Goal: Task Accomplishment & Management: Manage account settings

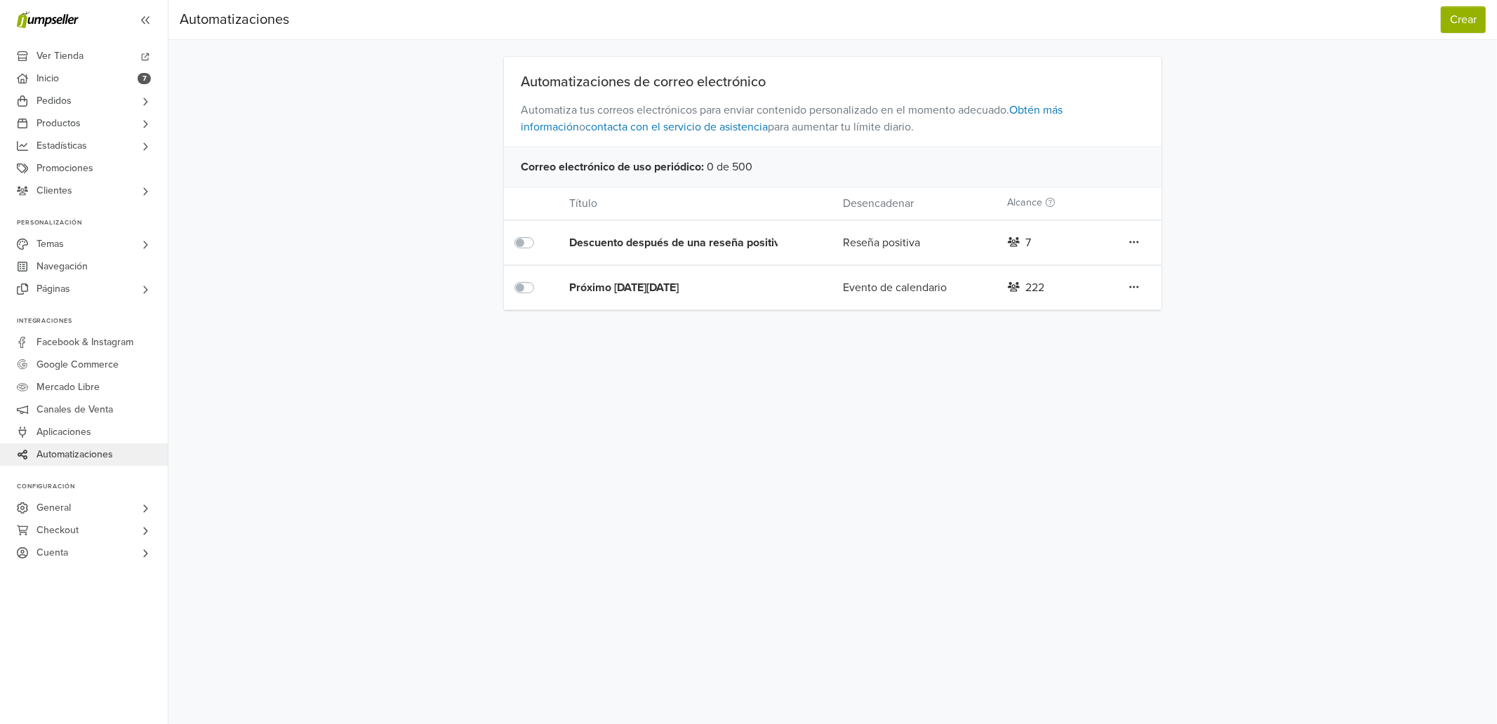
click at [1133, 288] on icon at bounding box center [1133, 287] width 9 height 2
click at [898, 288] on div "Evento de calendario" at bounding box center [914, 287] width 164 height 17
click at [622, 288] on div "Próximo [DATE][DATE]" at bounding box center [678, 287] width 219 height 17
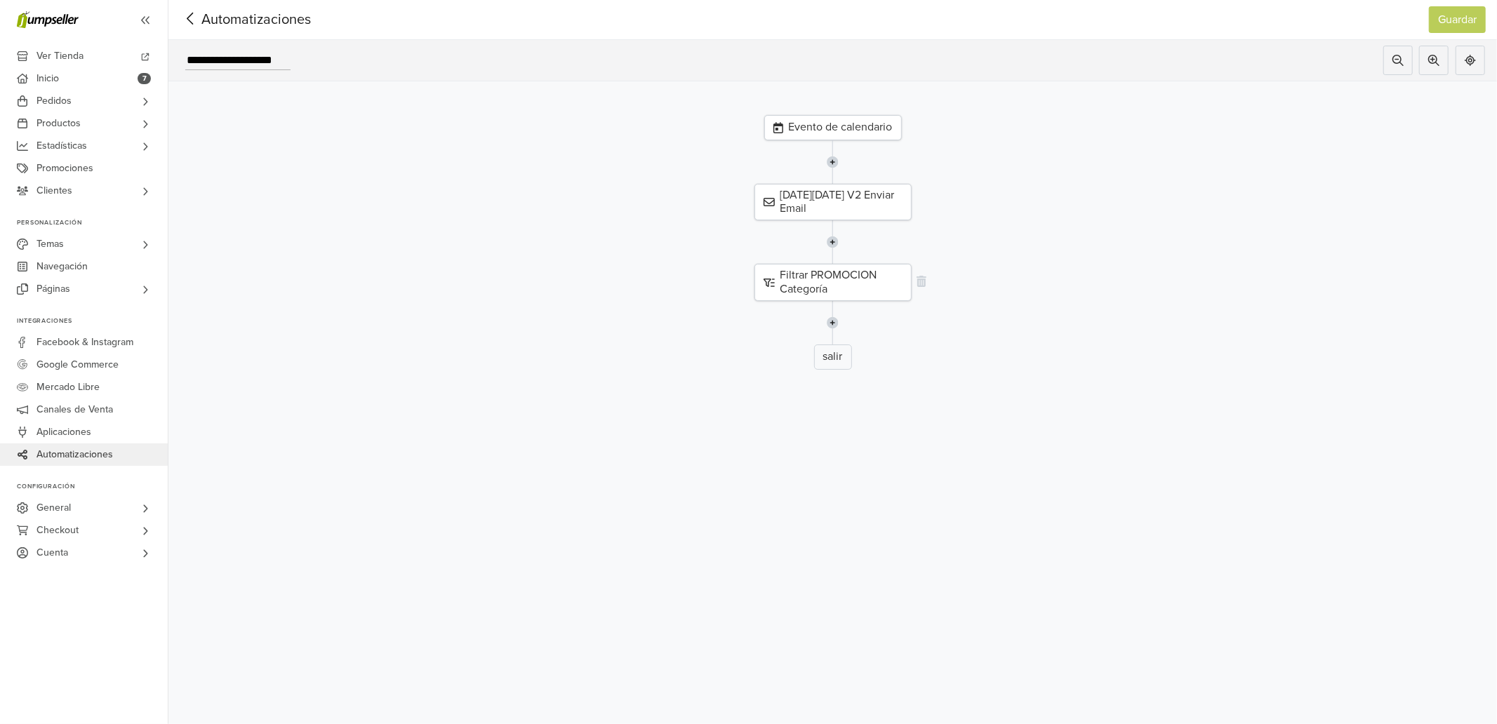
click at [843, 293] on div "Filtrar PROMOCION Categoría" at bounding box center [832, 282] width 157 height 36
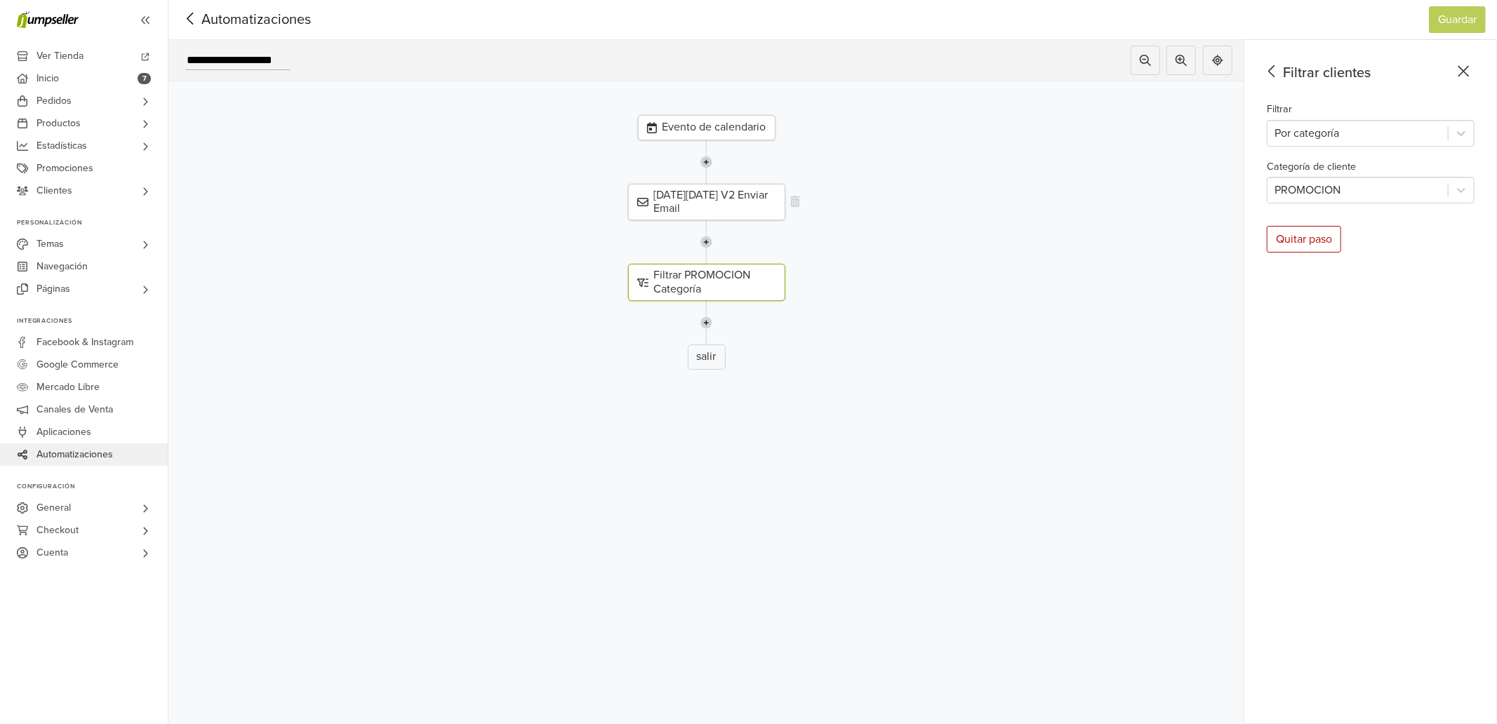
click at [718, 198] on div "[DATE][DATE] V2 Enviar Email" at bounding box center [706, 202] width 157 height 36
click at [710, 134] on div "Evento de calendario" at bounding box center [707, 127] width 138 height 25
click at [1287, 138] on input "**********" at bounding box center [1370, 137] width 208 height 27
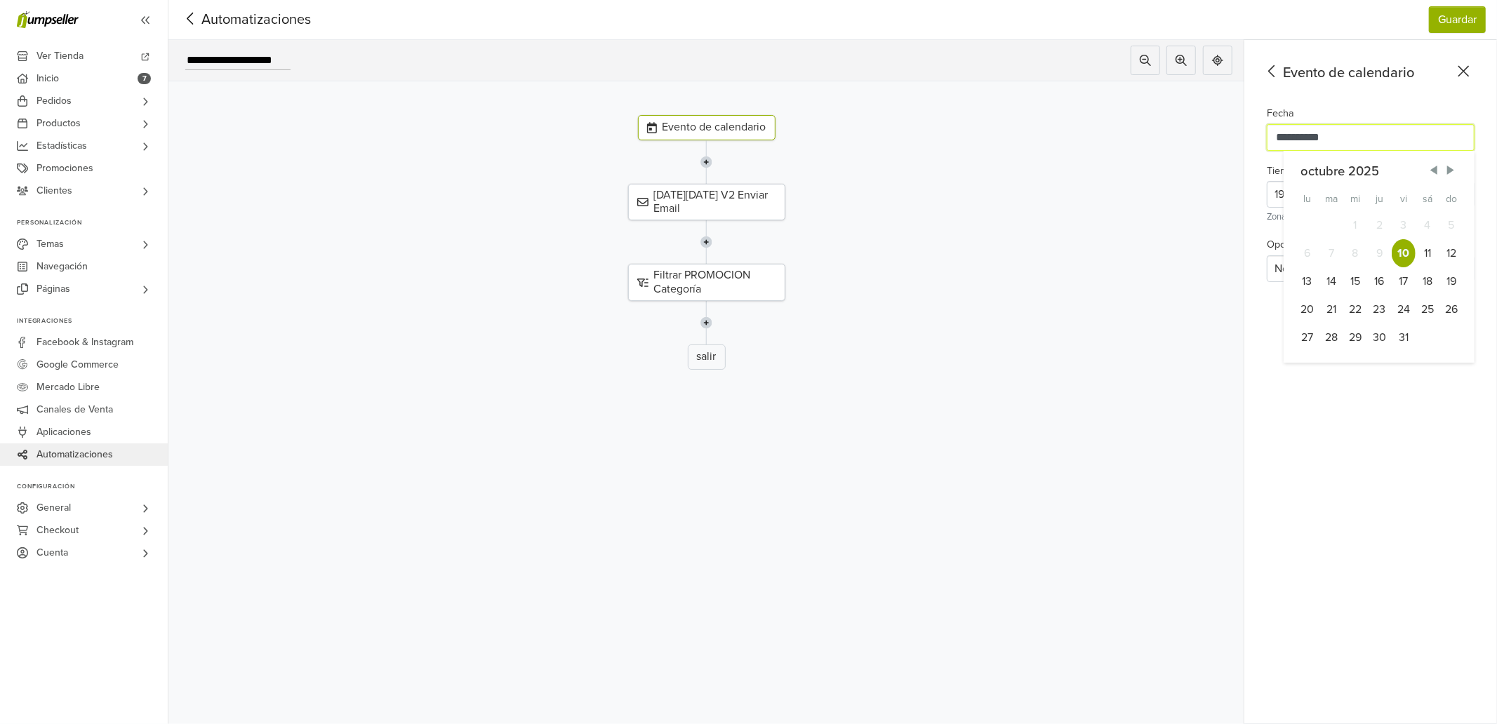
type input "**********"
click at [1407, 250] on div "10" at bounding box center [1403, 253] width 24 height 28
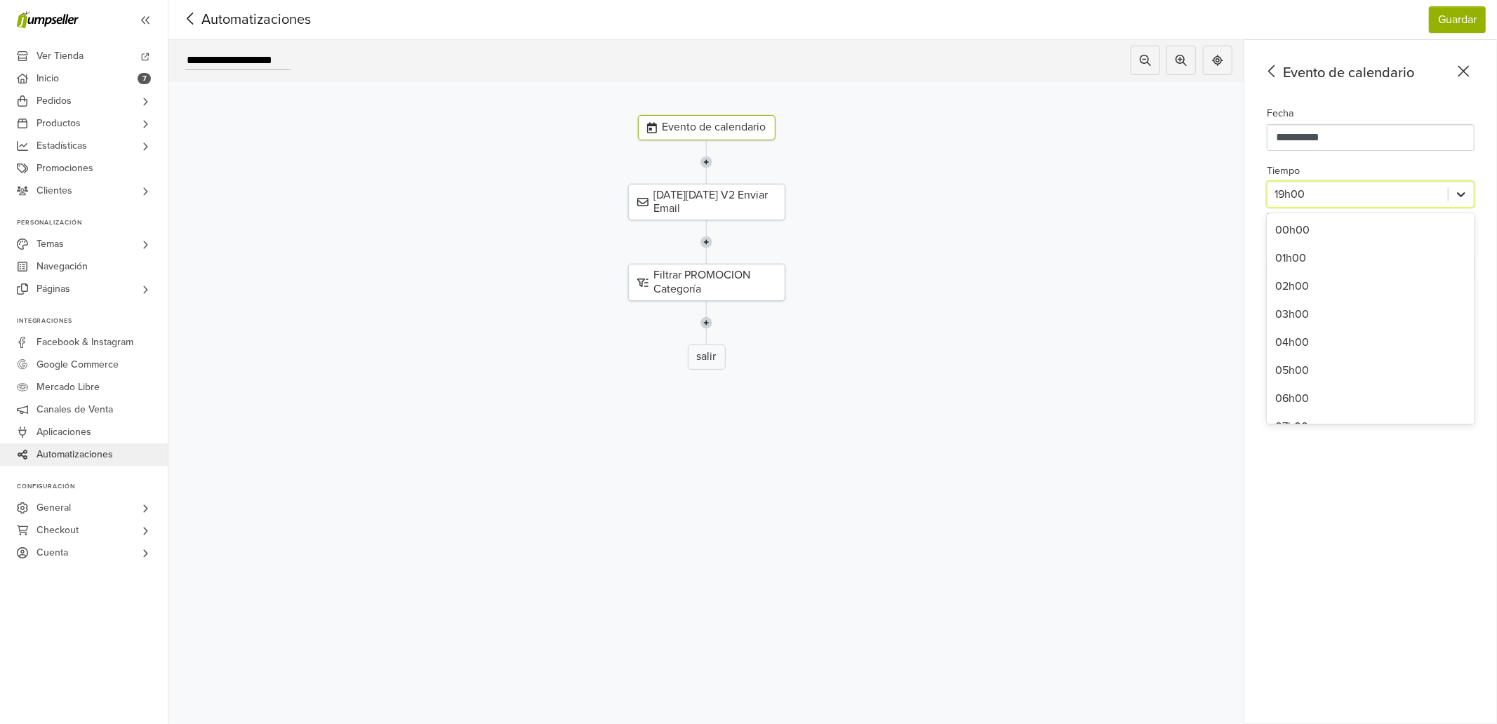
click at [1458, 194] on icon at bounding box center [1461, 194] width 8 height 5
click at [1301, 290] on div "02h00" at bounding box center [1370, 286] width 208 height 28
click at [1440, 27] on button "Guardar" at bounding box center [1456, 19] width 57 height 27
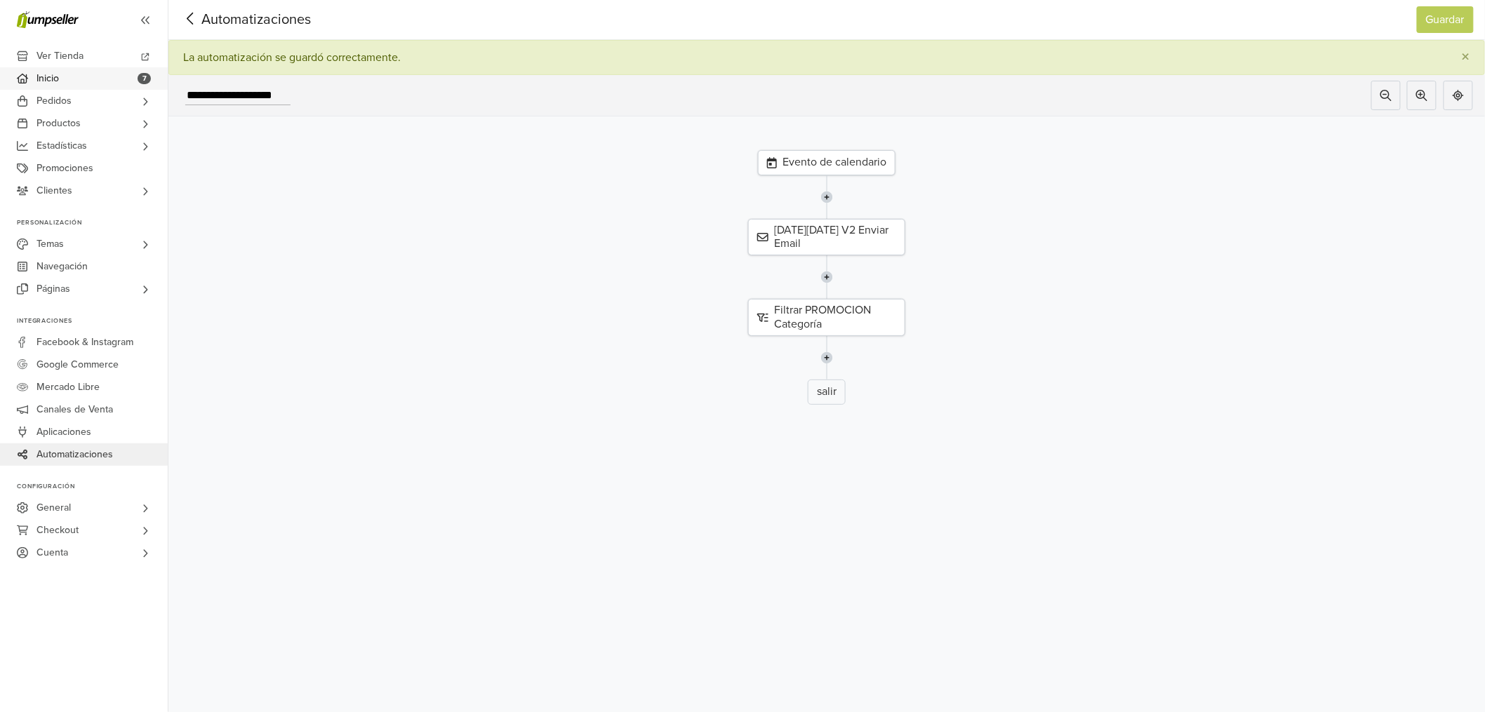
click at [55, 79] on span "Inicio" at bounding box center [47, 78] width 22 height 22
